Goal: Information Seeking & Learning: Find specific fact

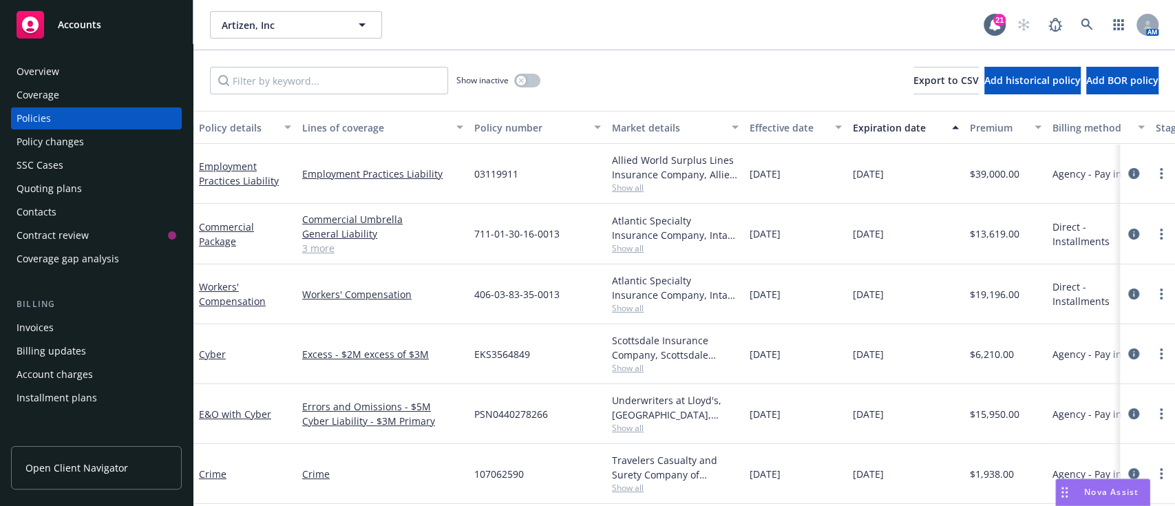
scroll to position [11, 0]
click at [70, 195] on div "Quoting plans" at bounding box center [49, 189] width 65 height 22
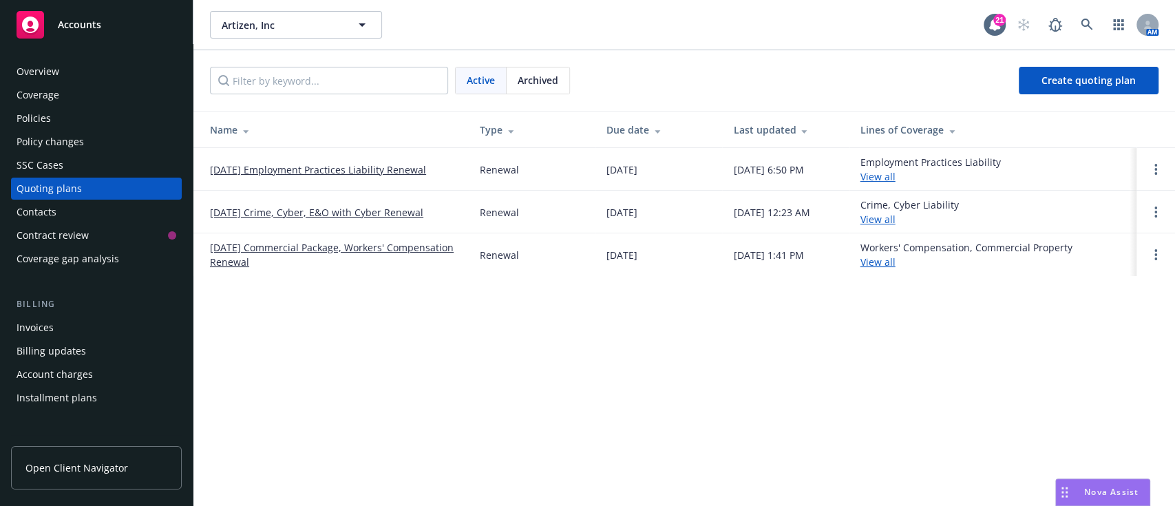
click at [400, 169] on link "[DATE] Employment Practices Liability Renewal" at bounding box center [318, 169] width 216 height 14
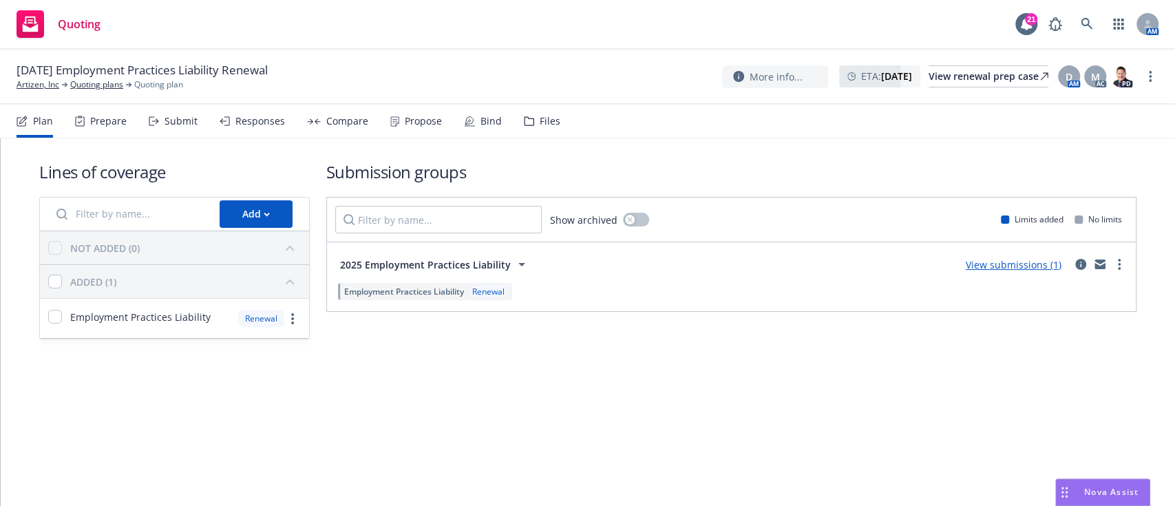
click at [423, 127] on div "Propose" at bounding box center [423, 121] width 37 height 11
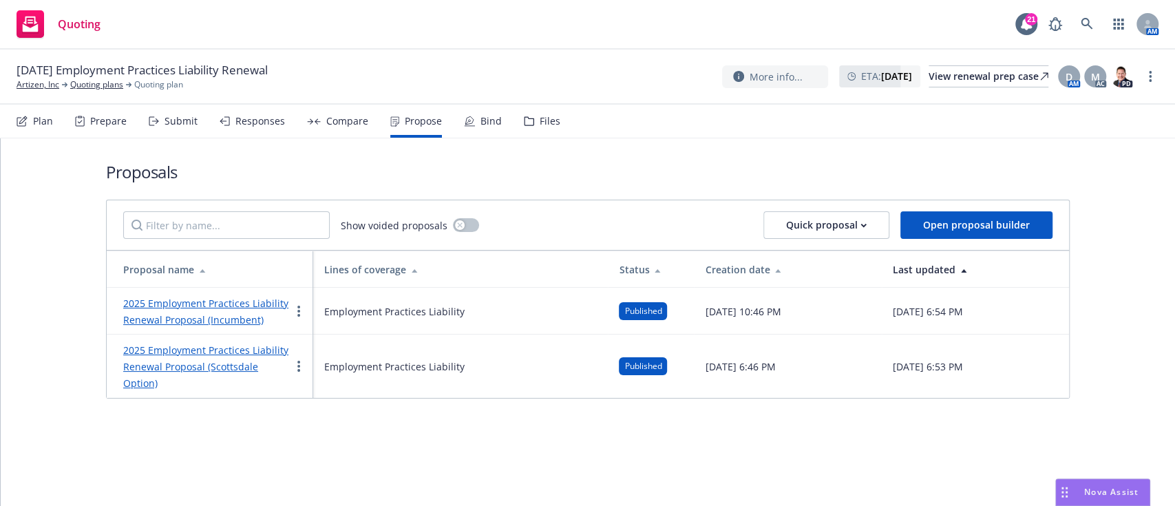
click at [230, 366] on link "2025 Employment Practices Liability Renewal Proposal (Scottsdale Option)" at bounding box center [205, 366] width 165 height 46
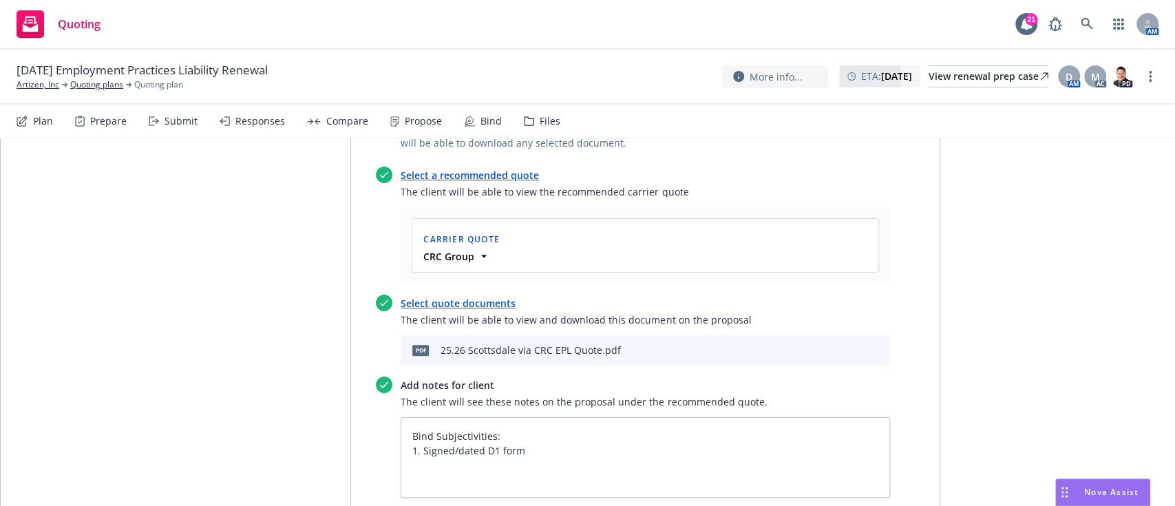
scroll to position [647, 0]
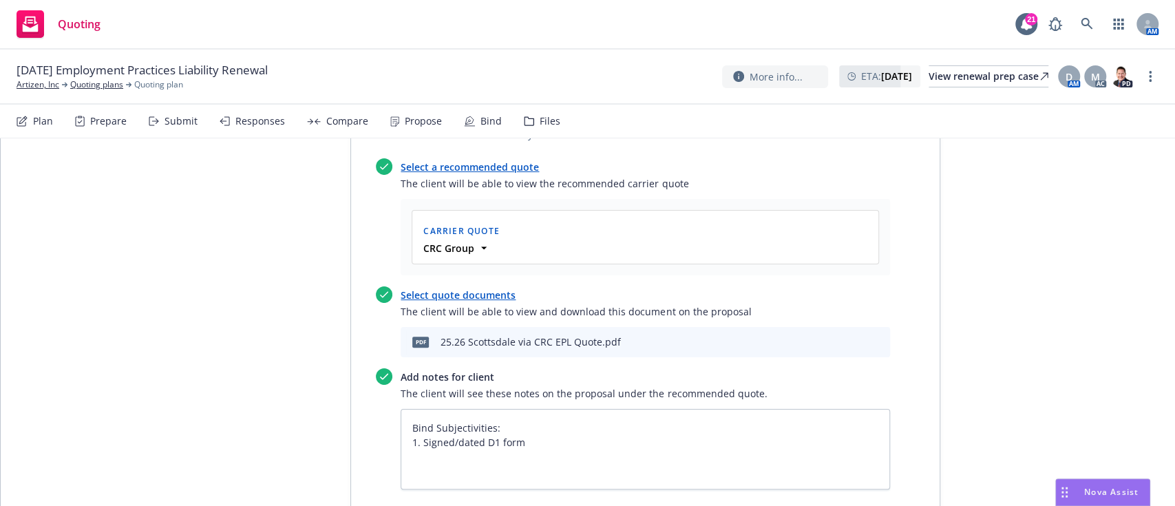
type textarea "x"
click at [32, 78] on link "Artizen, Inc" at bounding box center [38, 84] width 43 height 12
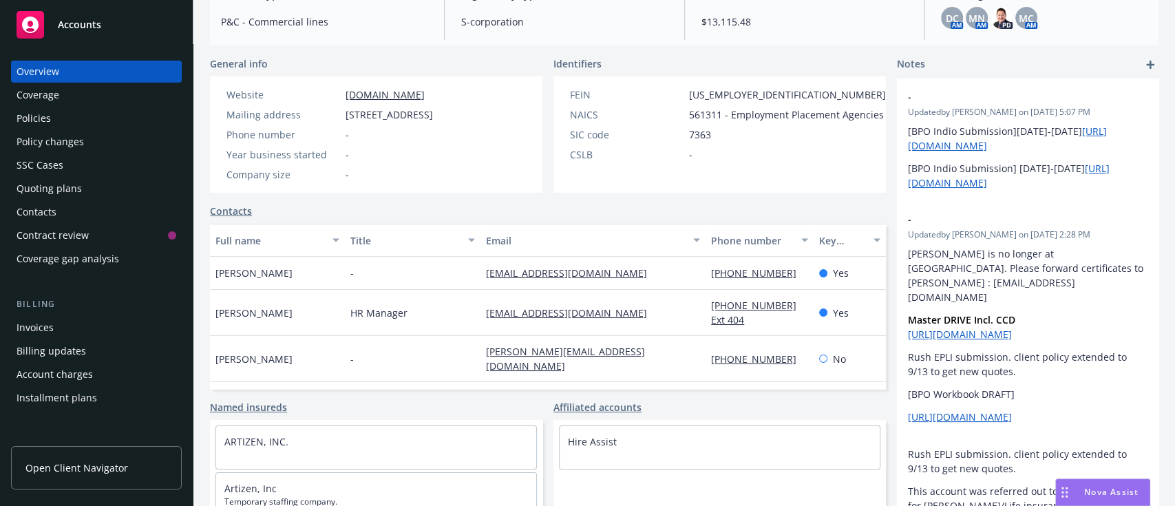
click at [220, 217] on link "Contacts" at bounding box center [231, 211] width 42 height 14
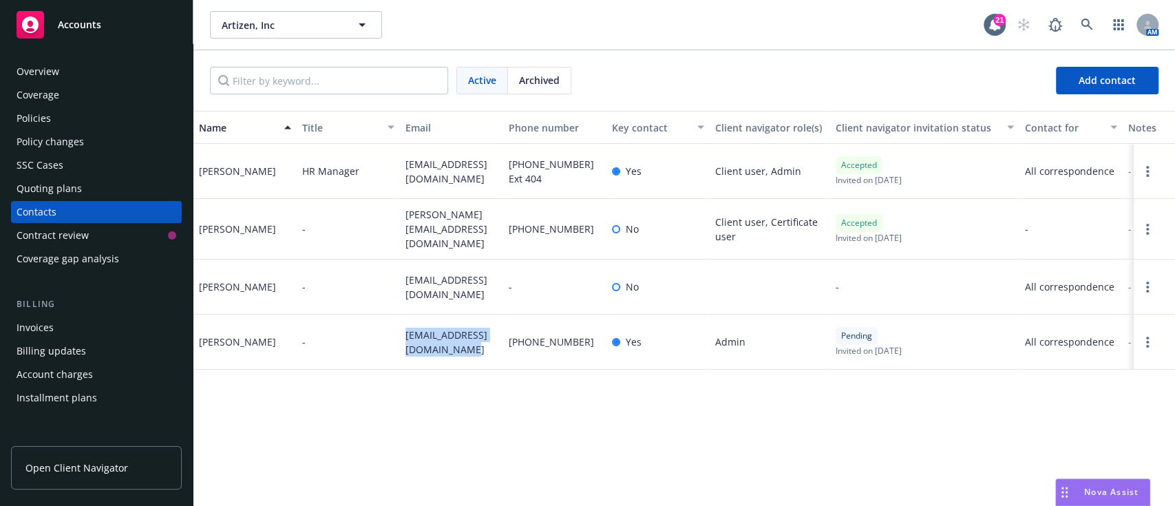
drag, startPoint x: 447, startPoint y: 344, endPoint x: 403, endPoint y: 334, distance: 44.4
click at [403, 334] on div "[EMAIL_ADDRESS][DOMAIN_NAME]" at bounding box center [451, 342] width 103 height 55
copy span "[EMAIL_ADDRESS][DOMAIN_NAME]"
click at [38, 105] on div "Coverage" at bounding box center [38, 95] width 43 height 22
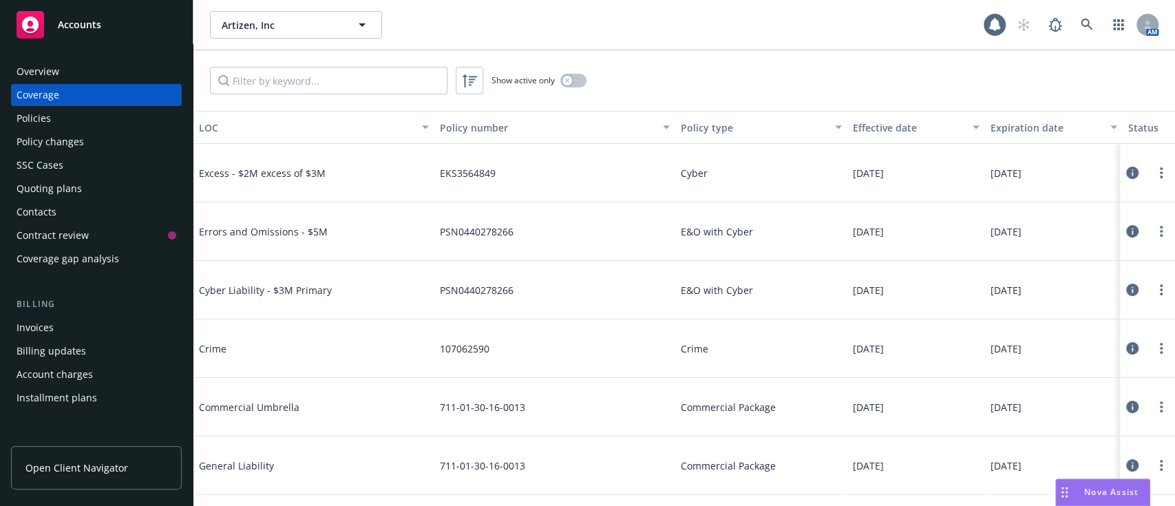
click at [34, 124] on div "Policies" at bounding box center [34, 118] width 34 height 22
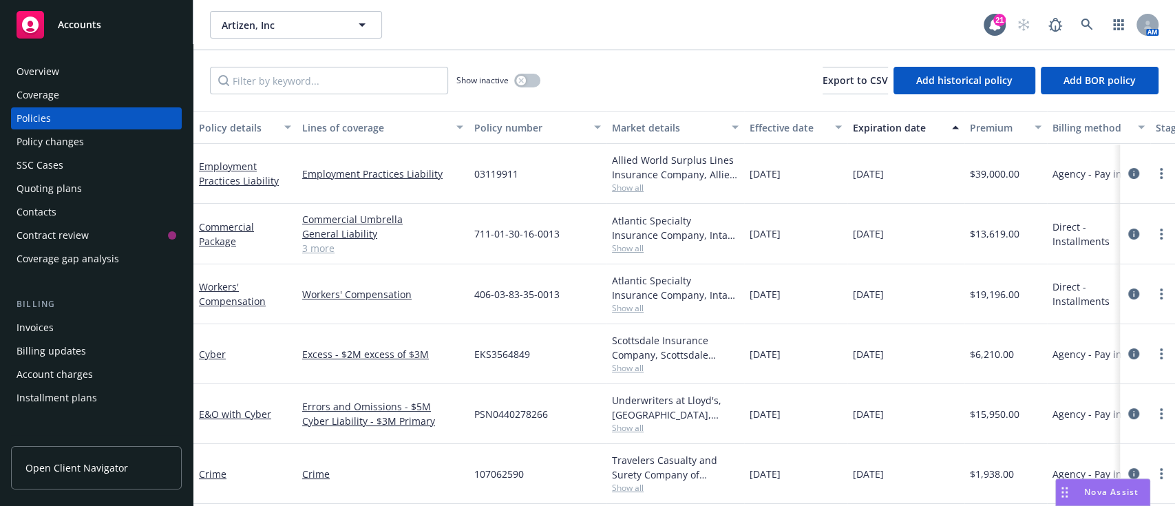
click at [42, 191] on div "Quoting plans" at bounding box center [49, 189] width 65 height 22
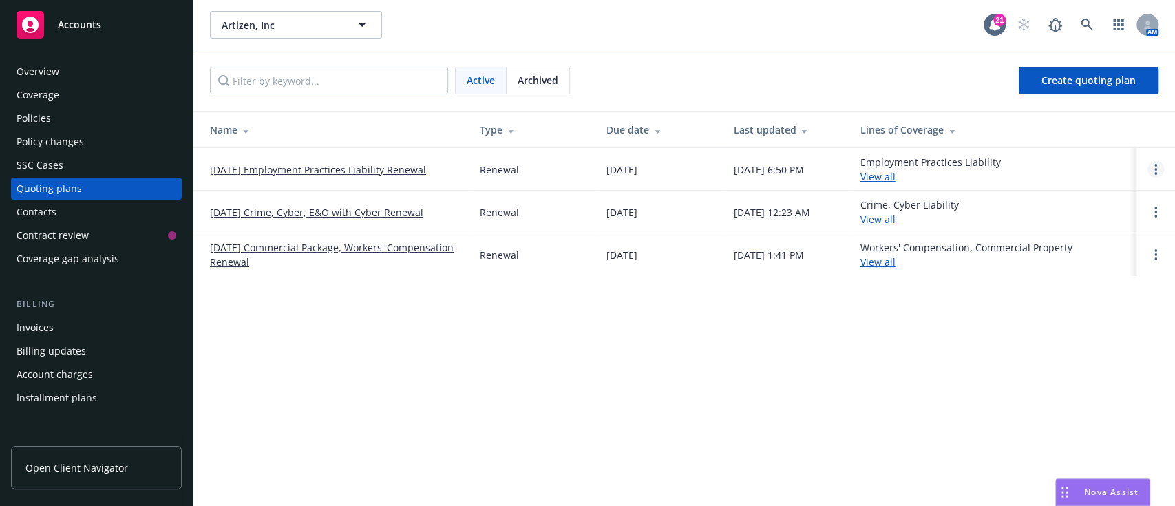
click at [1151, 167] on link "Open options" at bounding box center [1155, 169] width 17 height 17
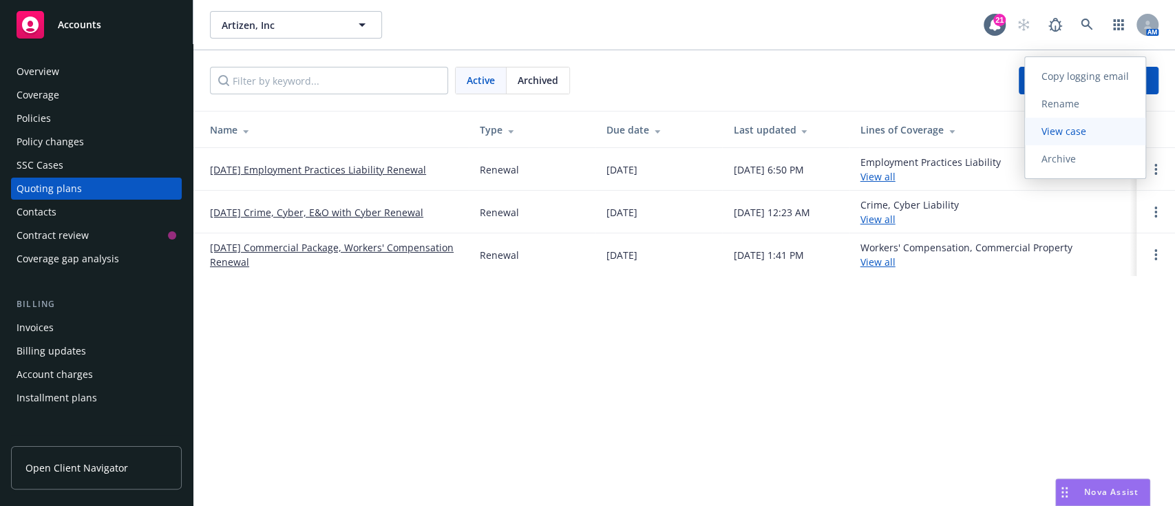
click at [1095, 129] on span "View case" at bounding box center [1064, 131] width 78 height 13
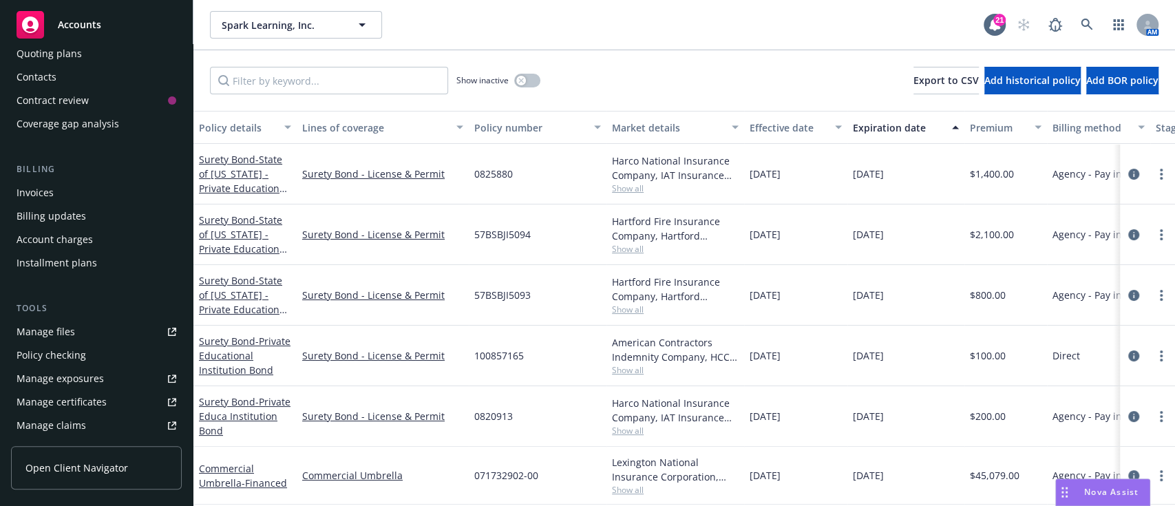
scroll to position [136, 0]
click at [35, 326] on div "Manage files" at bounding box center [46, 331] width 58 height 22
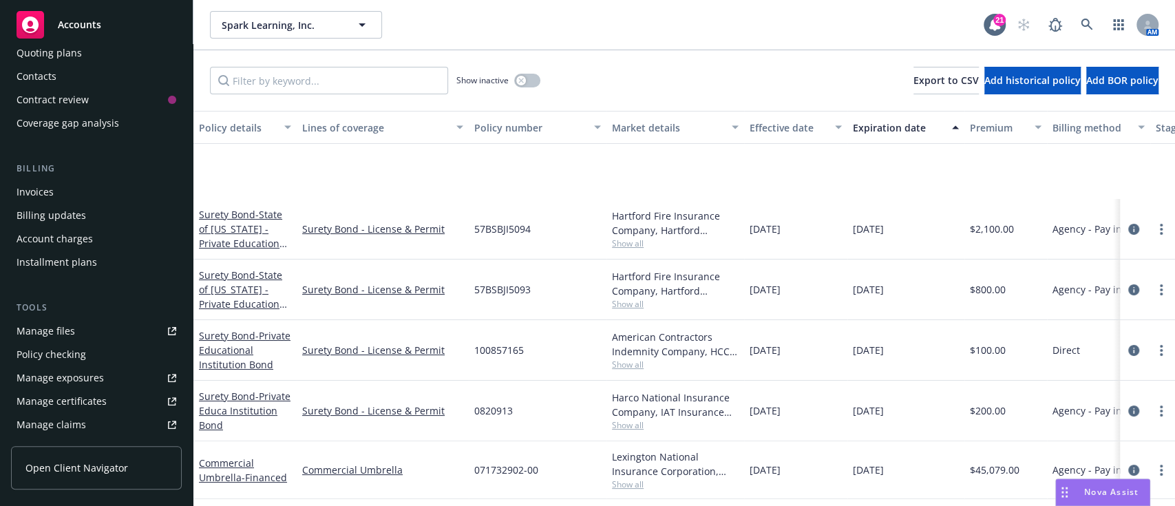
scroll to position [0, 0]
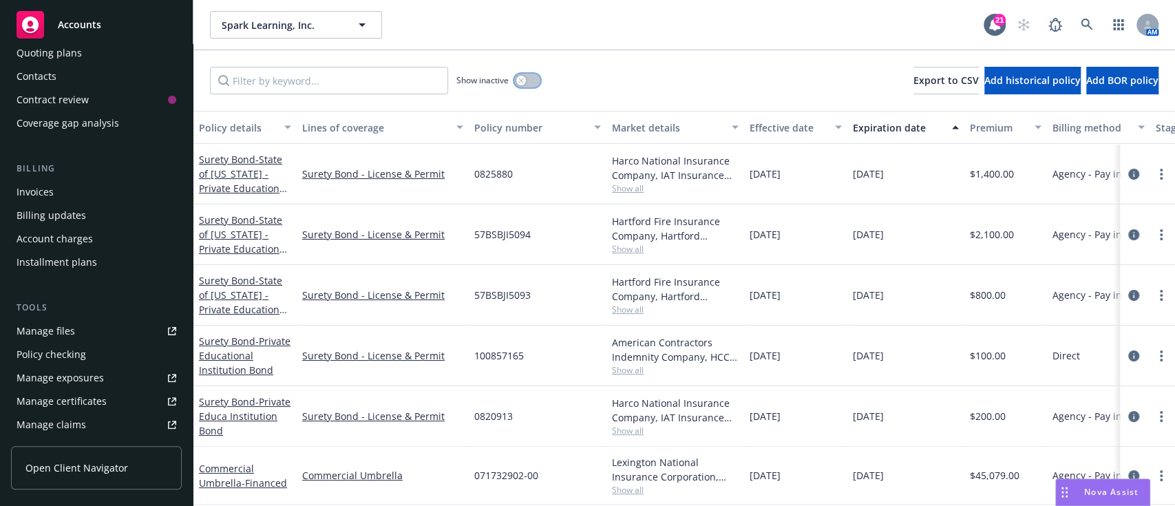
click at [521, 74] on button "button" at bounding box center [527, 81] width 26 height 14
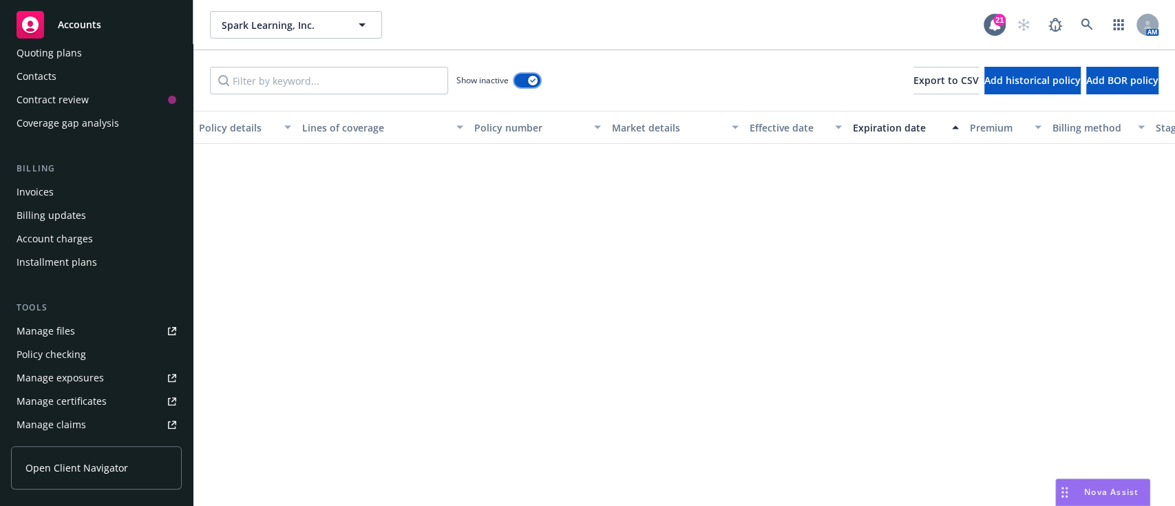
scroll to position [2129, 0]
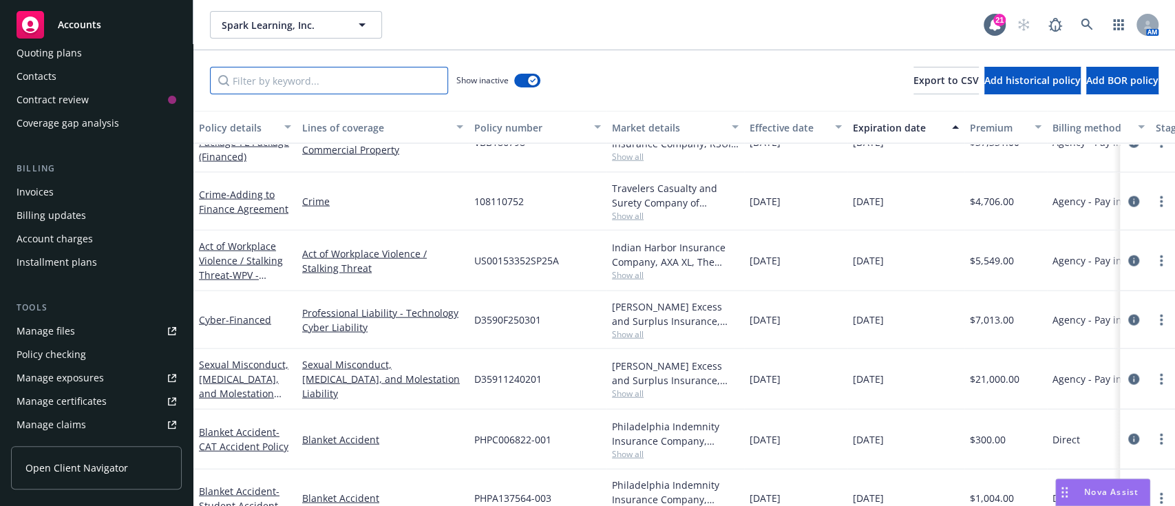
click at [328, 72] on input "Filter by keyword..." at bounding box center [329, 81] width 238 height 28
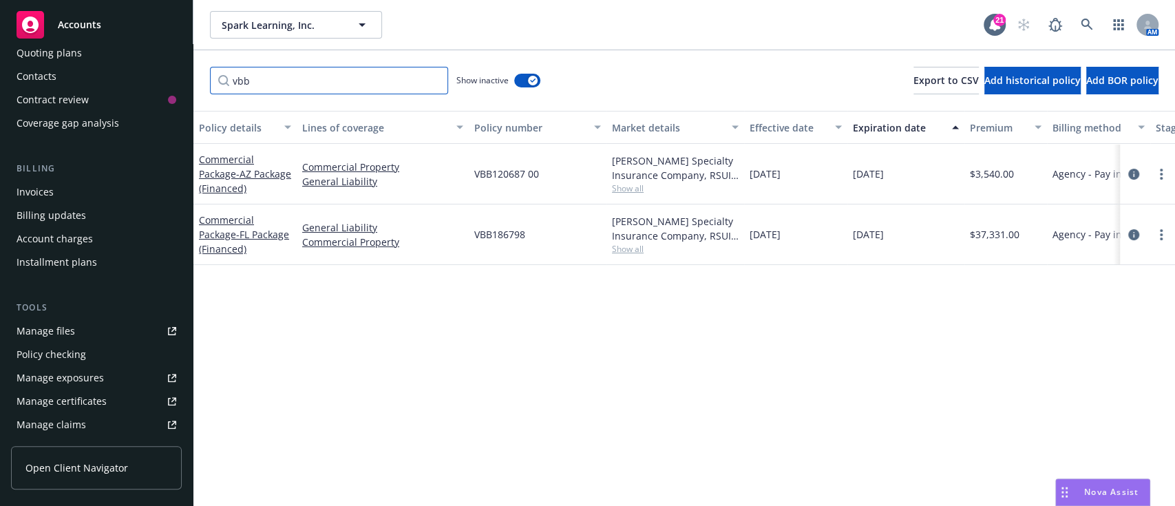
scroll to position [0, 0]
type input "vbb"
drag, startPoint x: 525, startPoint y: 175, endPoint x: 469, endPoint y: 178, distance: 56.5
click at [469, 178] on div "VBB120687 00" at bounding box center [538, 174] width 138 height 61
copy span "VBB120687"
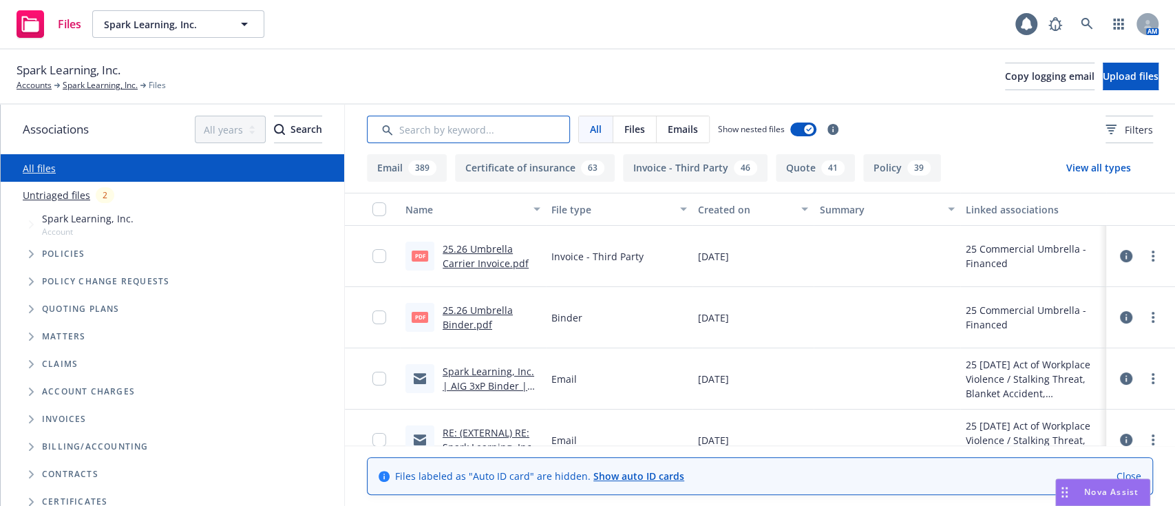
click at [444, 124] on input "Search by keyword..." at bounding box center [468, 130] width 203 height 28
type input "afco"
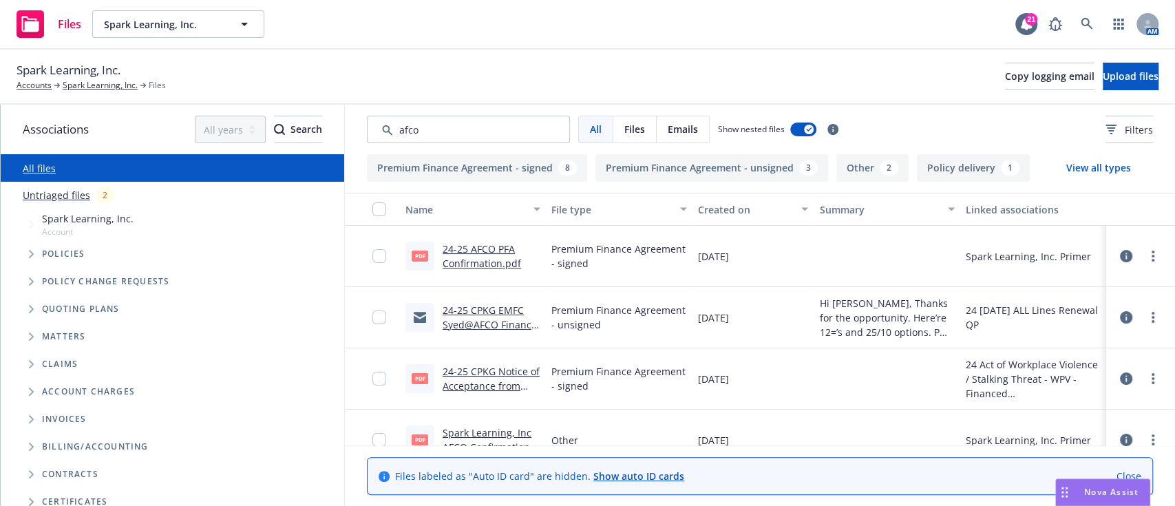
click at [479, 266] on link "24-25 AFCO PFA Confirmation.pdf" at bounding box center [482, 256] width 78 height 28
click at [481, 328] on link "24-25 CPKG EMFC Syed@AFCO Finance Agreement Quote.msg" at bounding box center [490, 331] width 94 height 56
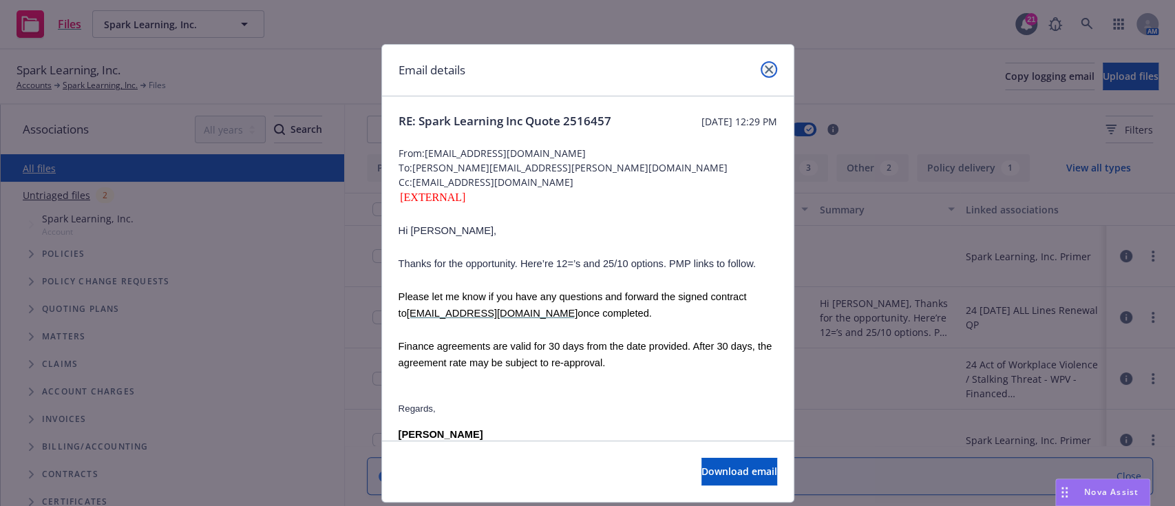
click at [763, 63] on link "close" at bounding box center [768, 69] width 17 height 17
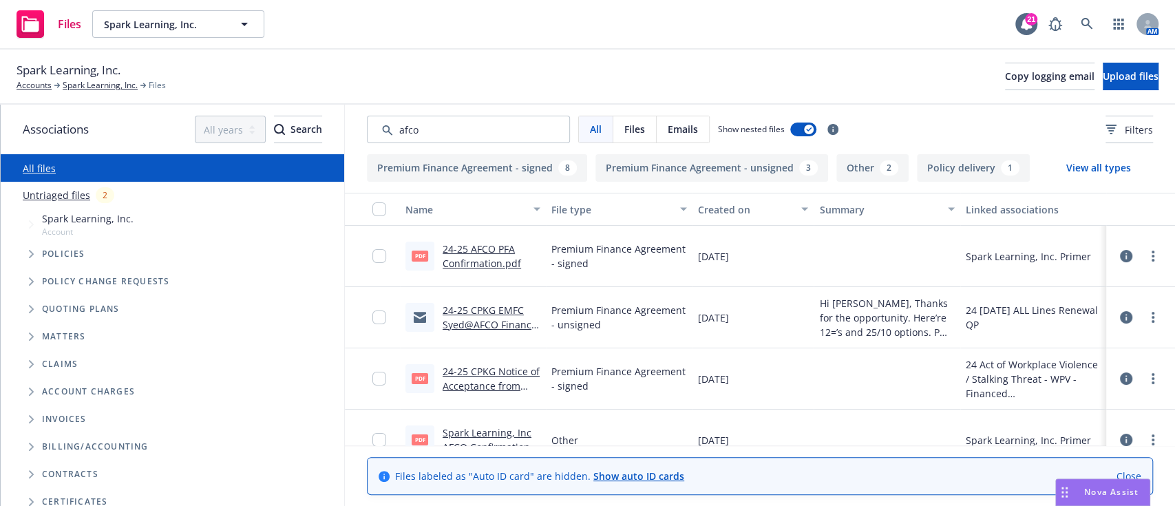
click at [498, 321] on link "24-25 CPKG EMFC Syed@AFCO Finance Agreement Quote.msg" at bounding box center [490, 331] width 94 height 56
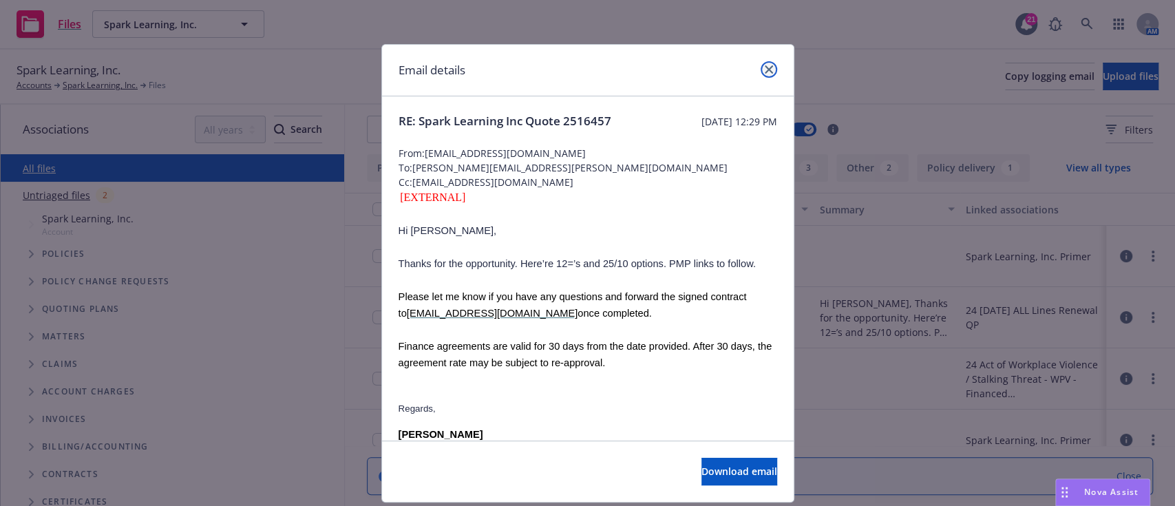
click at [765, 67] on icon "close" at bounding box center [769, 69] width 8 height 8
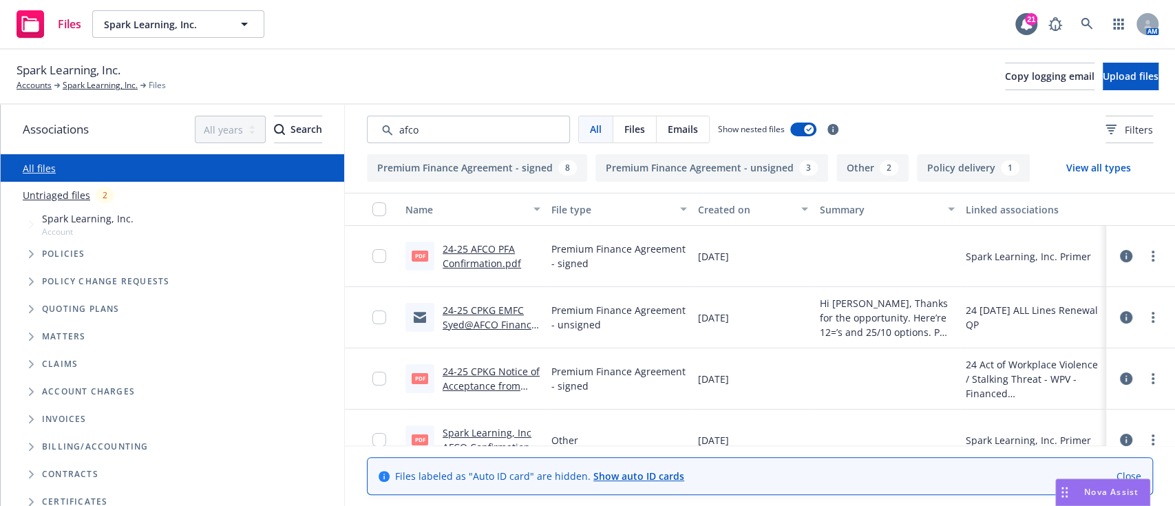
scroll to position [96, 0]
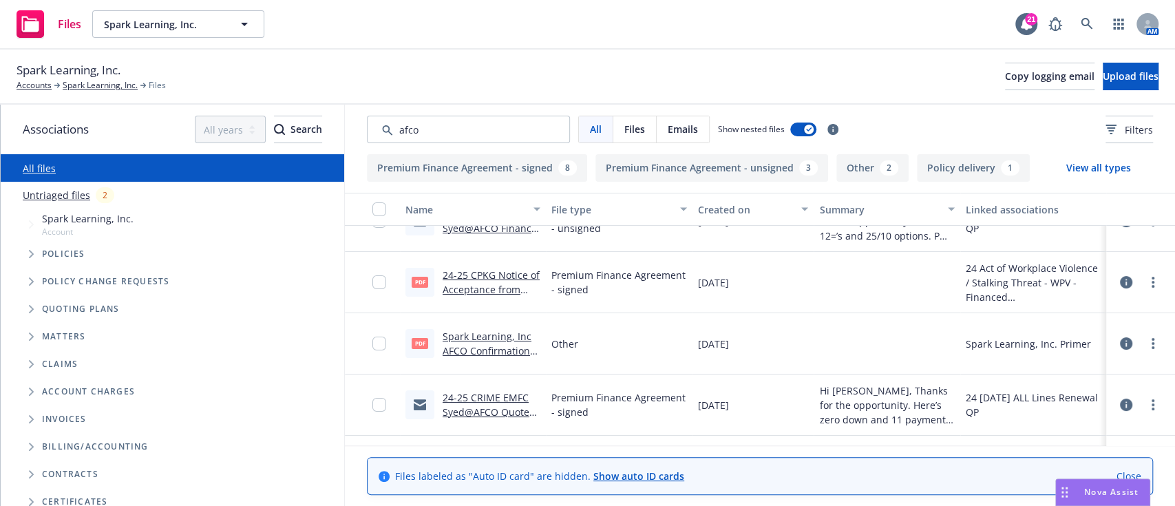
click at [480, 406] on link "24-25 CRIME EMFC Syed@AFCO Quote to add crime needs signature.msg" at bounding box center [487, 419] width 89 height 56
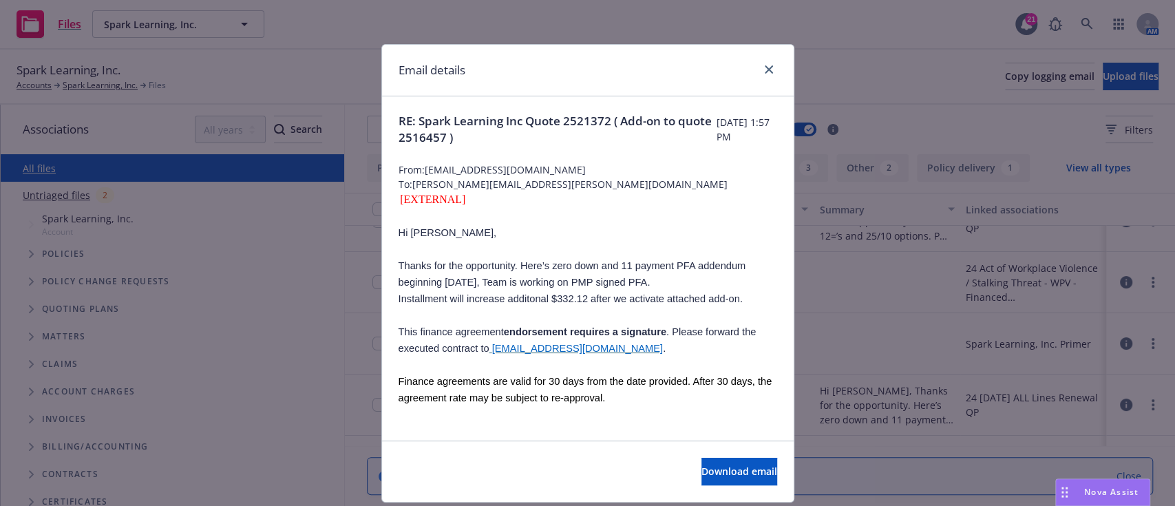
click at [480, 406] on p at bounding box center [587, 414] width 379 height 17
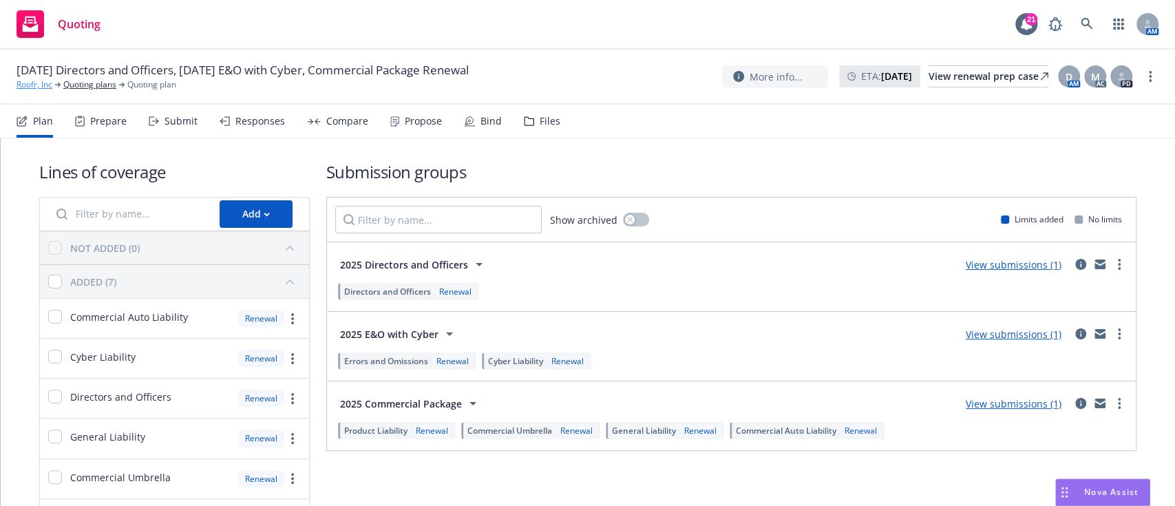
click at [39, 85] on link "Roofr, Inc" at bounding box center [35, 84] width 36 height 12
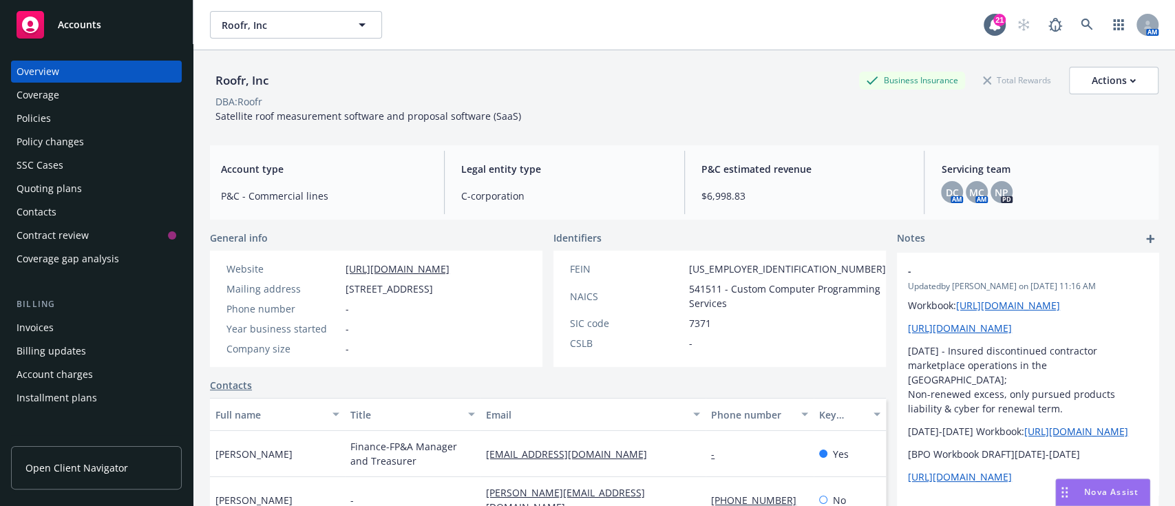
click at [66, 118] on div "Policies" at bounding box center [97, 118] width 160 height 22
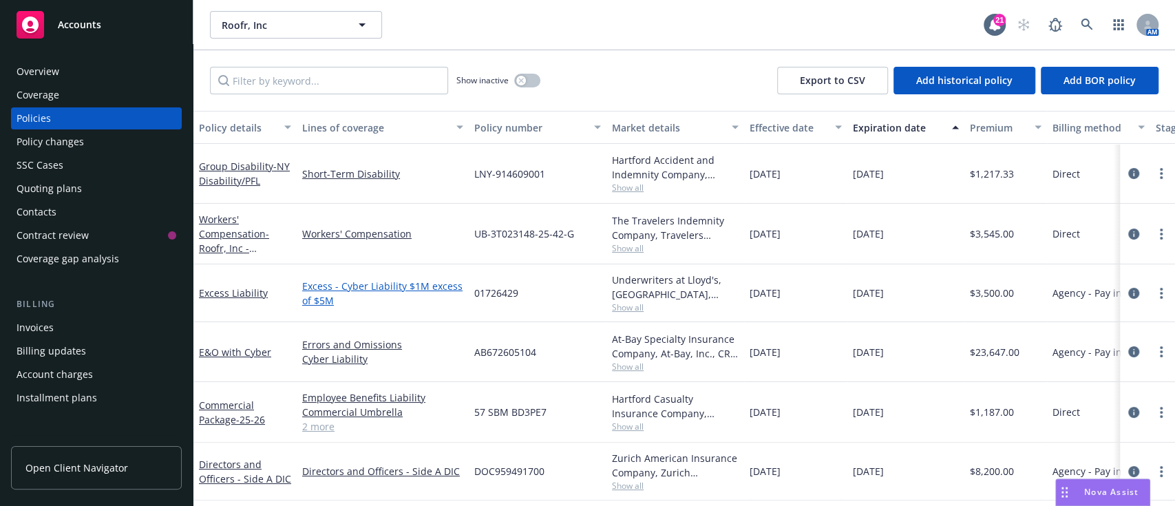
scroll to position [67, 0]
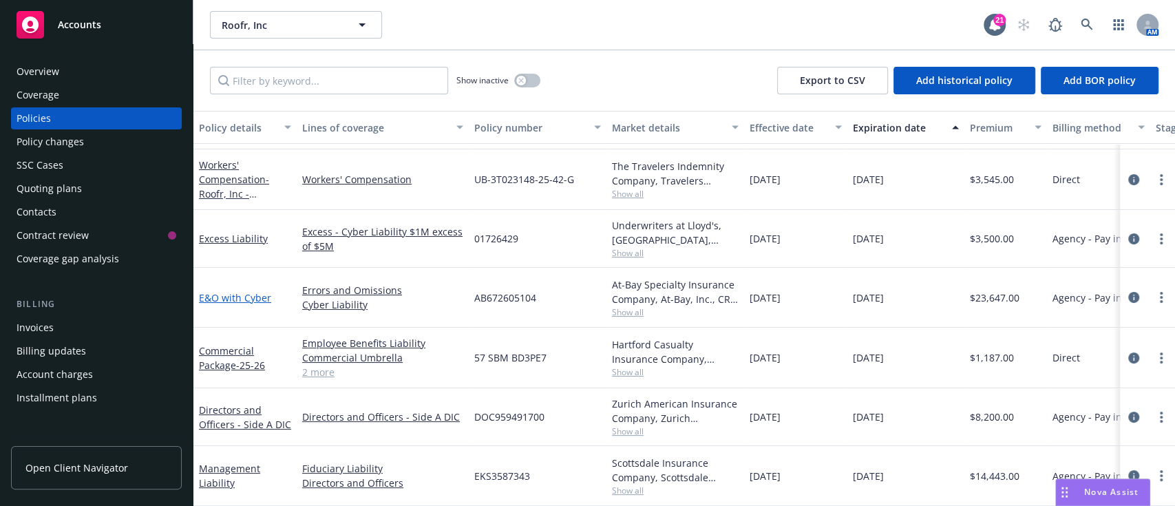
click at [237, 291] on link "E&O with Cyber" at bounding box center [235, 297] width 72 height 13
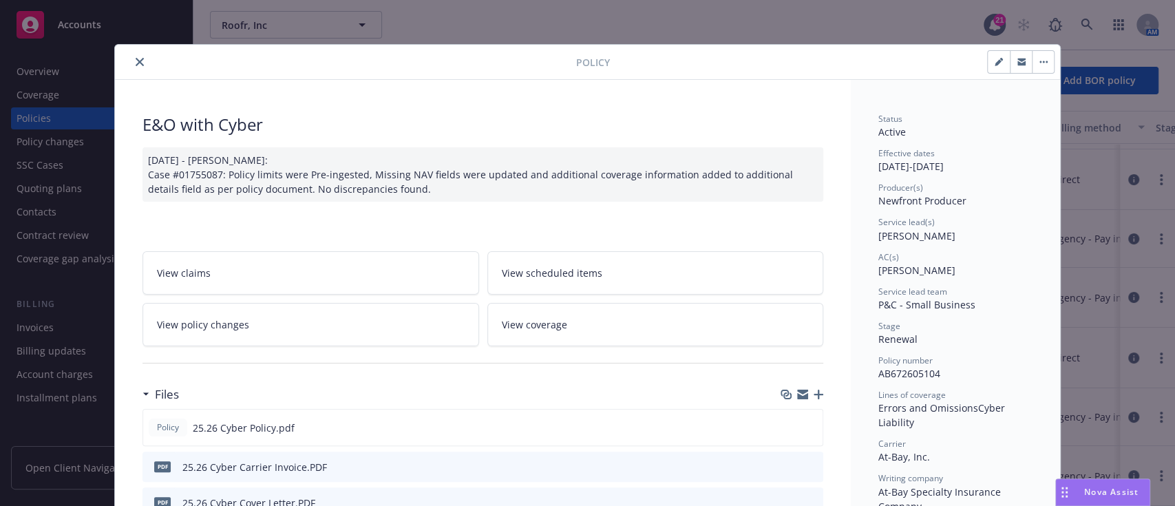
scroll to position [177, 0]
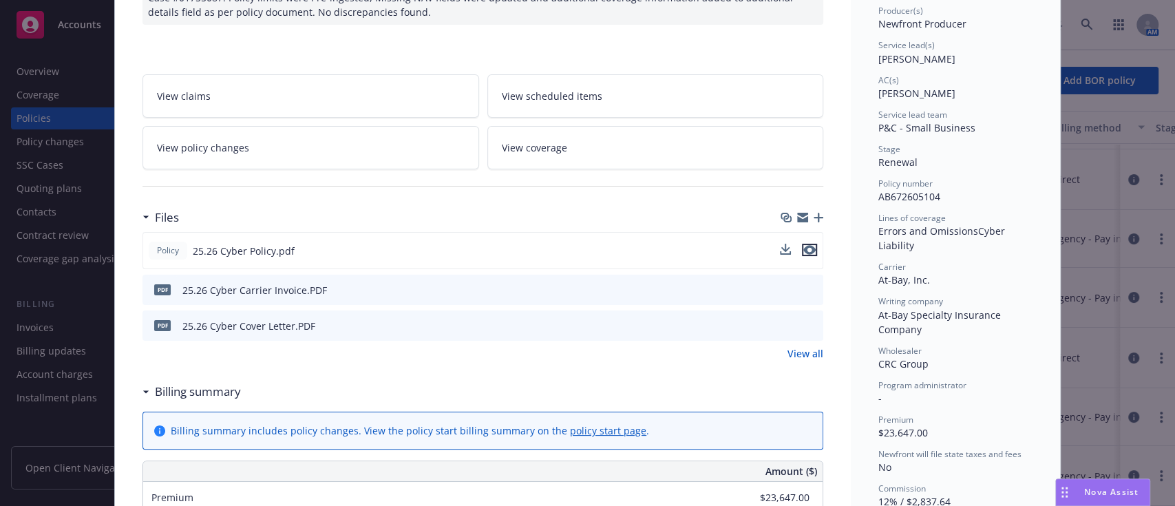
click at [807, 246] on icon "preview file" at bounding box center [809, 250] width 12 height 10
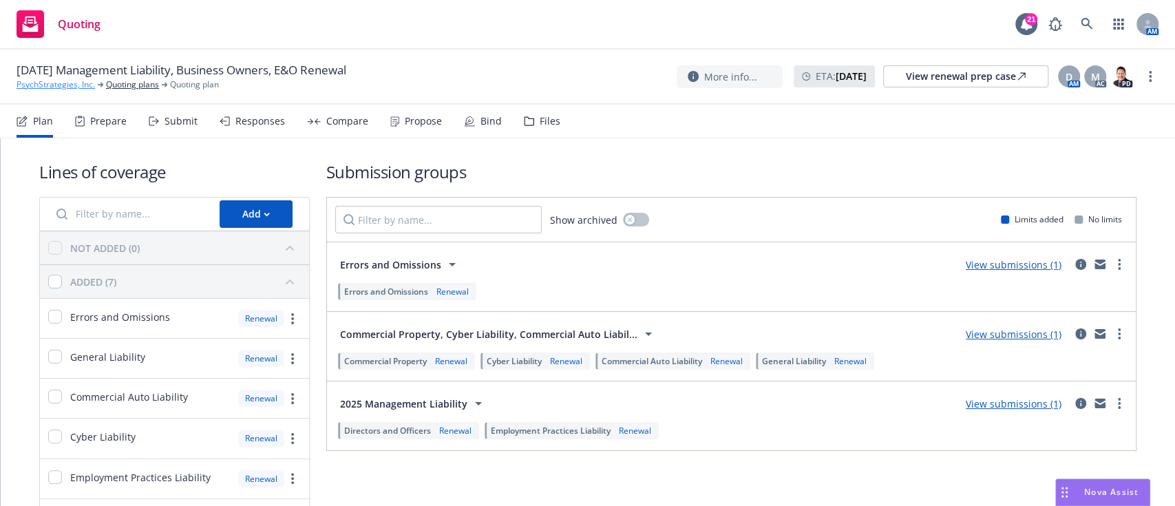
click at [70, 80] on link "PsychStrategies, Inc." at bounding box center [56, 84] width 78 height 12
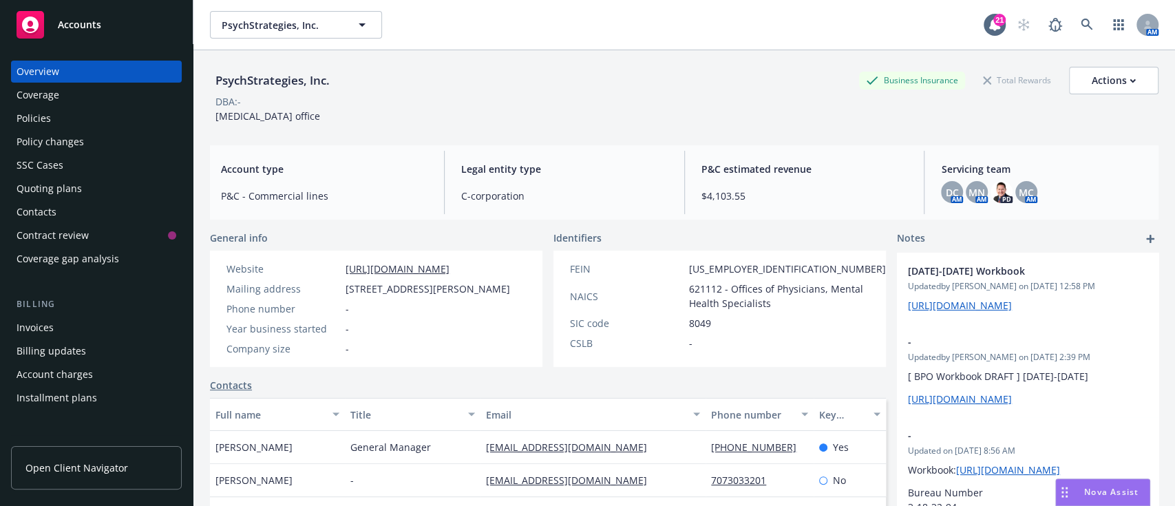
click at [262, 107] on div "DBA: -" at bounding box center [684, 101] width 948 height 14
click at [57, 120] on div "Policies" at bounding box center [97, 118] width 160 height 22
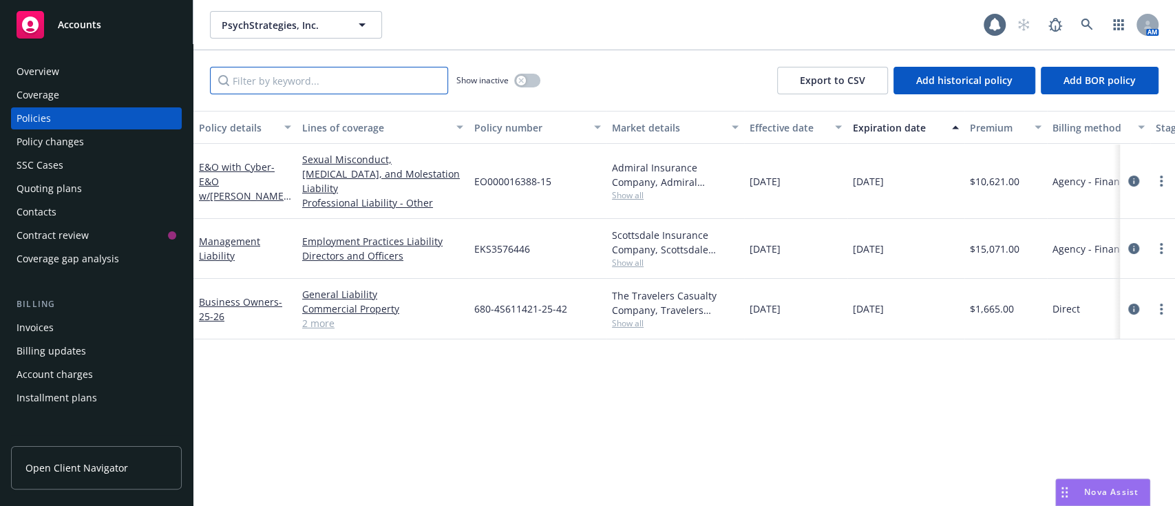
click at [341, 69] on input "Filter by keyword..." at bounding box center [329, 81] width 238 height 28
paste input "EKS3576446"
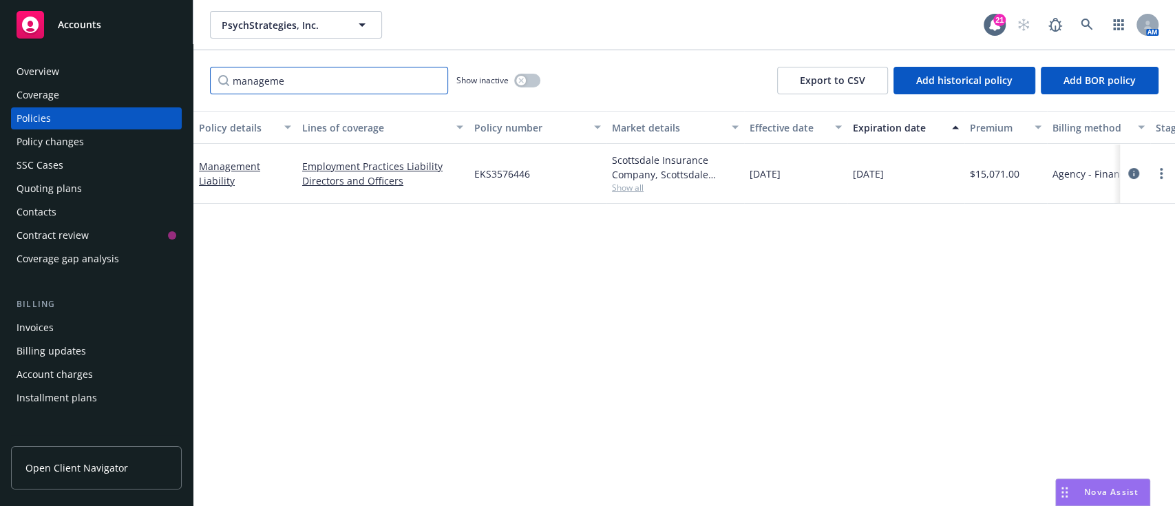
type input "manageme"
click at [529, 73] on div "Show inactive" at bounding box center [498, 81] width 84 height 28
click at [529, 74] on button "button" at bounding box center [527, 81] width 26 height 14
